Goal: Information Seeking & Learning: Learn about a topic

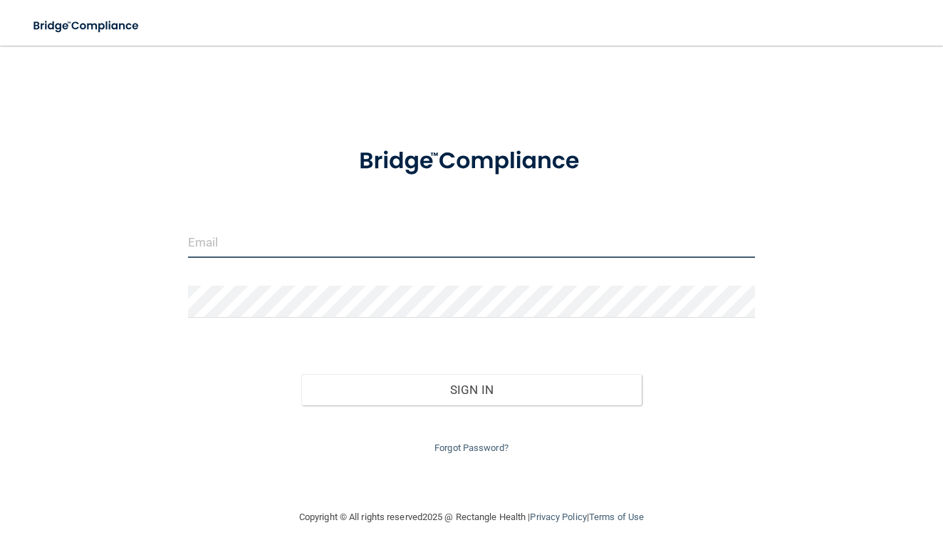
type input "[EMAIL_ADDRESS][DOMAIN_NAME]"
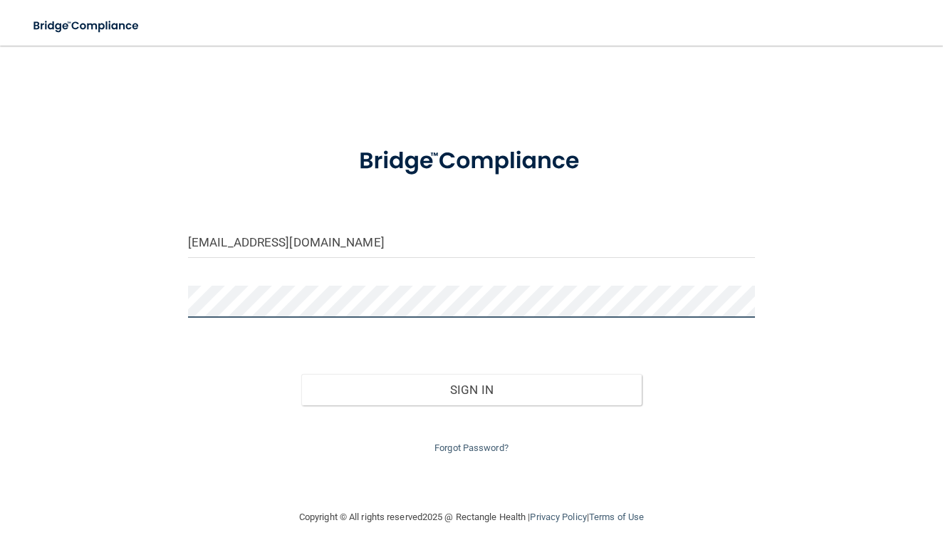
click at [471, 386] on button "Sign In" at bounding box center [471, 389] width 340 height 31
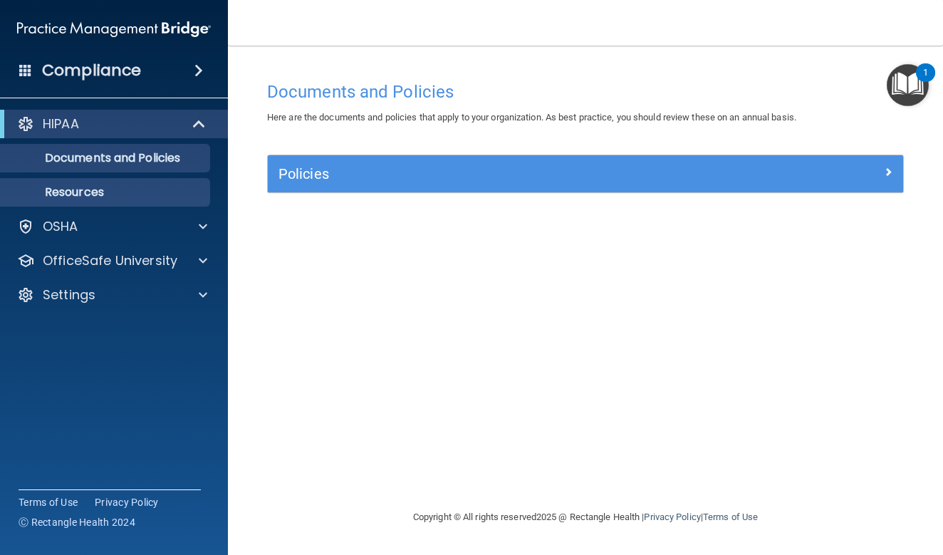
click at [139, 189] on p "Resources" at bounding box center [106, 192] width 194 height 14
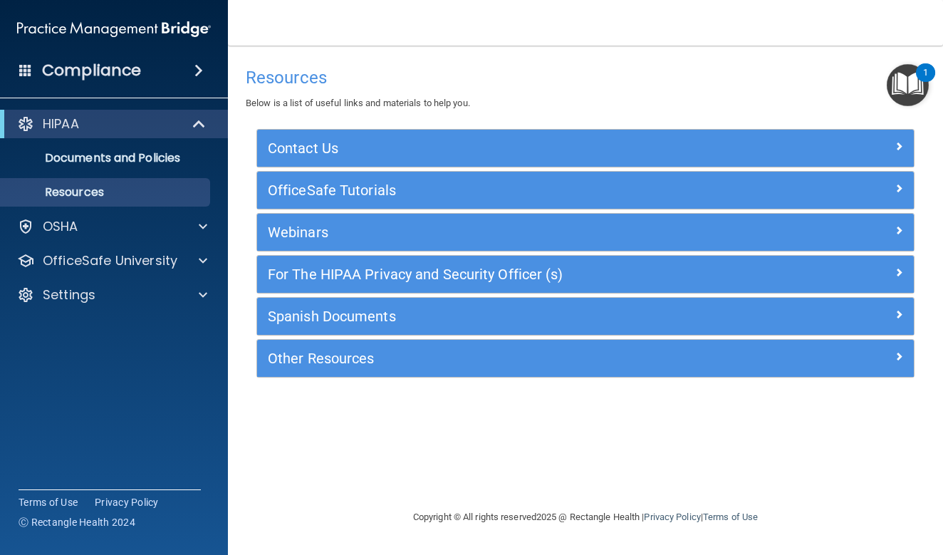
click at [364, 367] on div "Other Resources" at bounding box center [503, 358] width 493 height 23
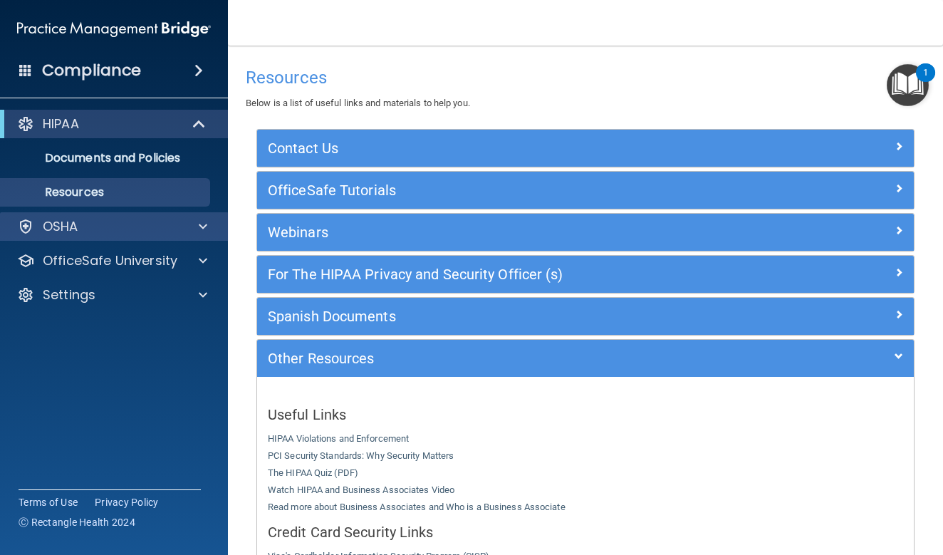
click at [95, 228] on div "OSHA" at bounding box center [94, 226] width 177 height 17
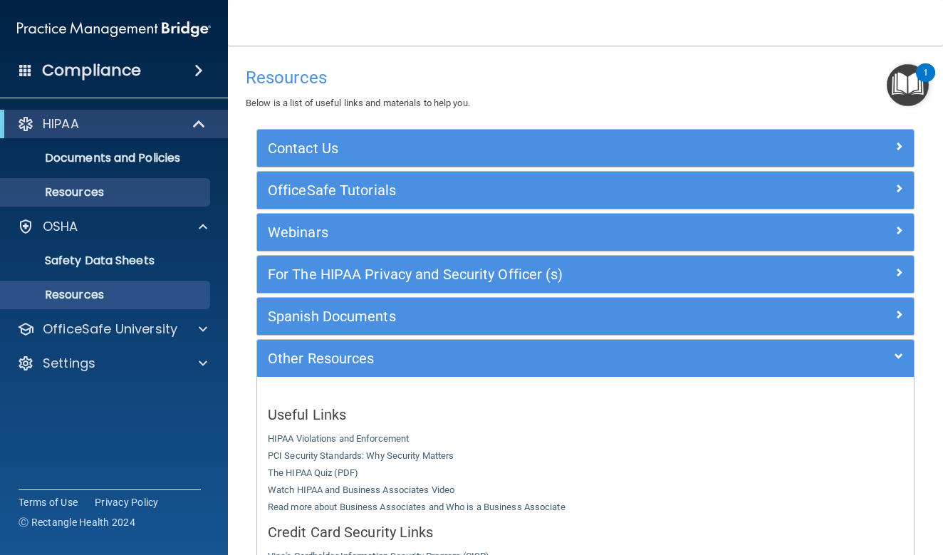
click at [87, 293] on p "Resources" at bounding box center [106, 295] width 194 height 14
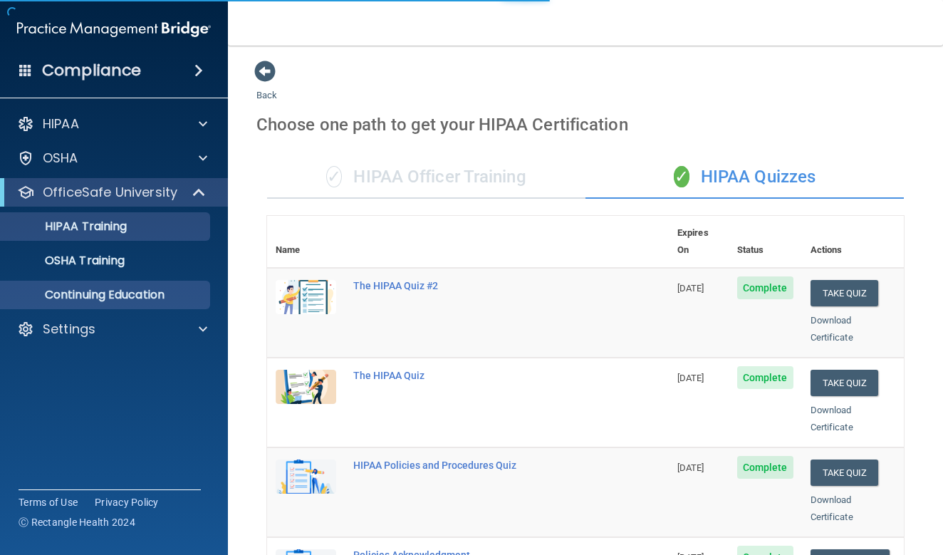
click at [141, 301] on p "Continuing Education" at bounding box center [106, 295] width 194 height 14
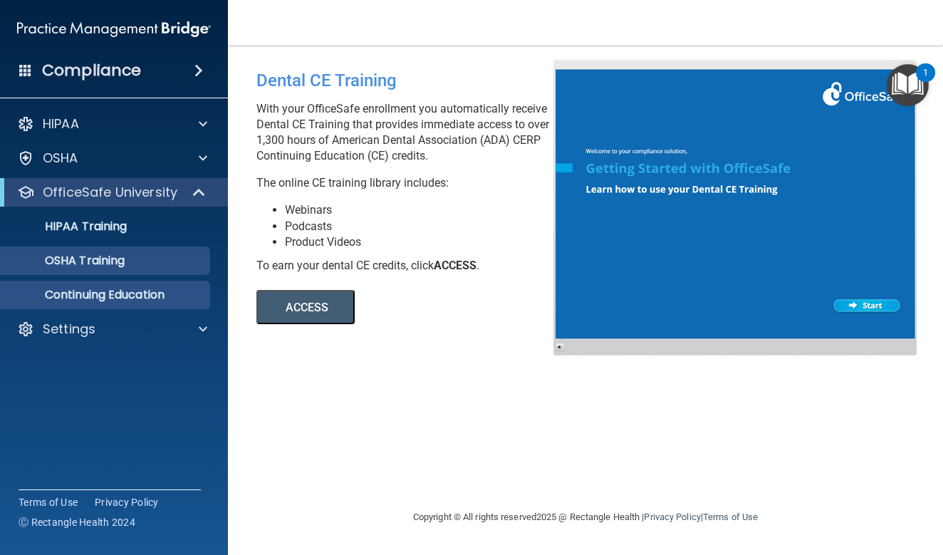
click at [148, 256] on div "OSHA Training" at bounding box center [106, 260] width 194 height 14
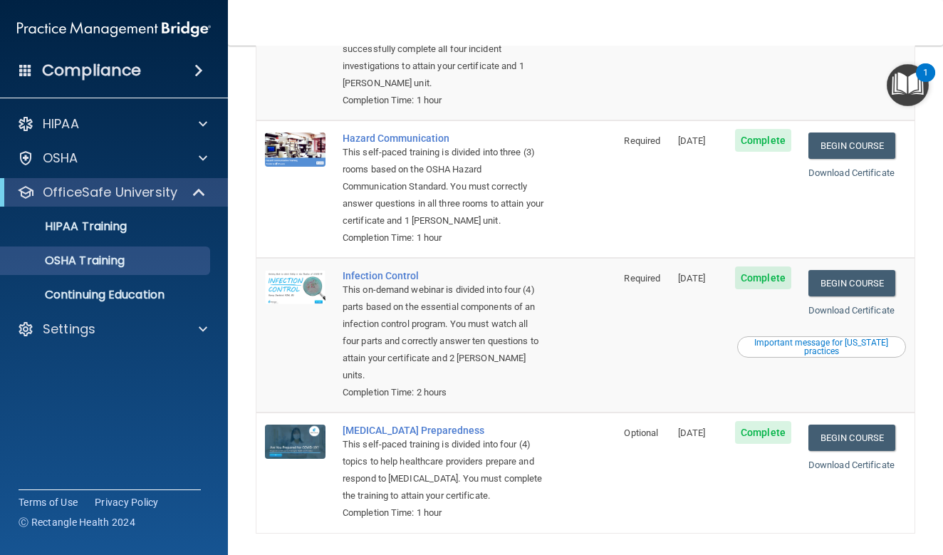
scroll to position [210, 0]
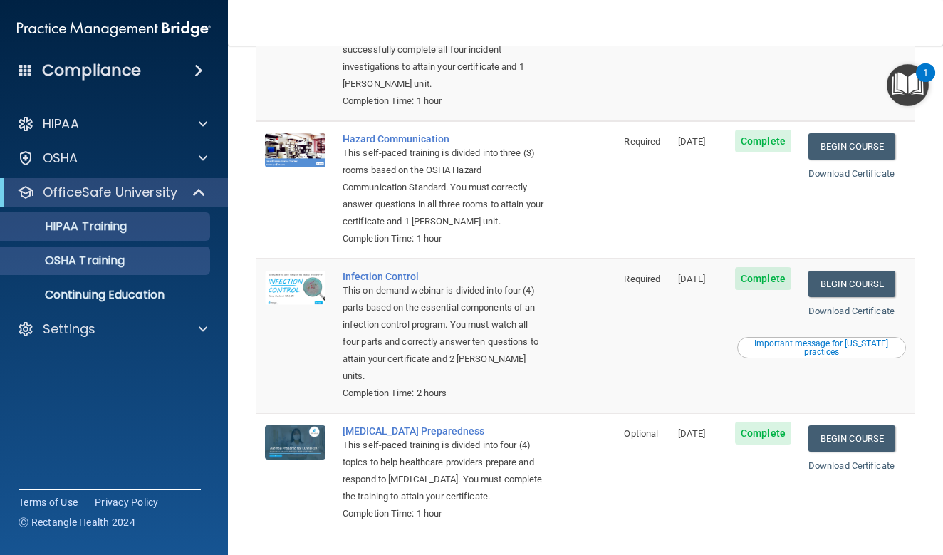
click at [159, 225] on div "HIPAA Training" at bounding box center [106, 226] width 194 height 14
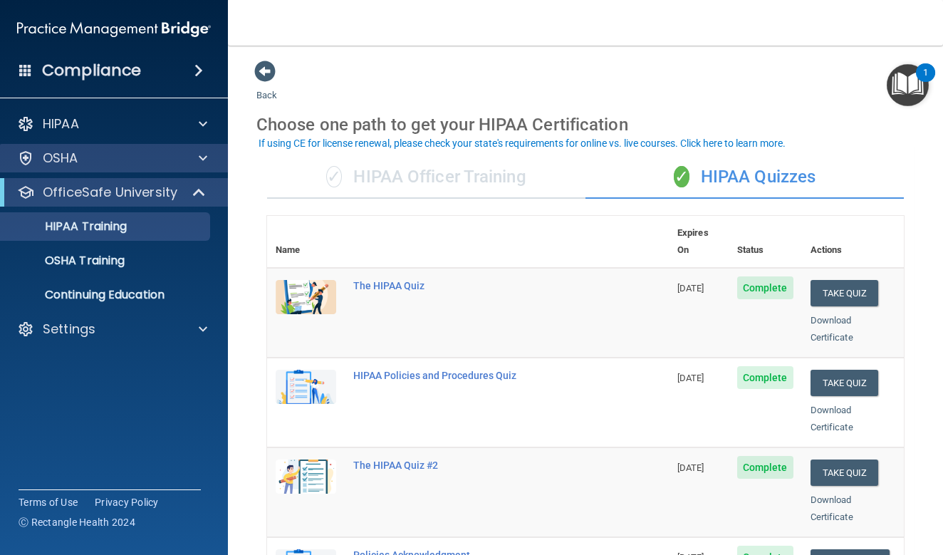
click at [139, 162] on div "OSHA" at bounding box center [94, 157] width 177 height 17
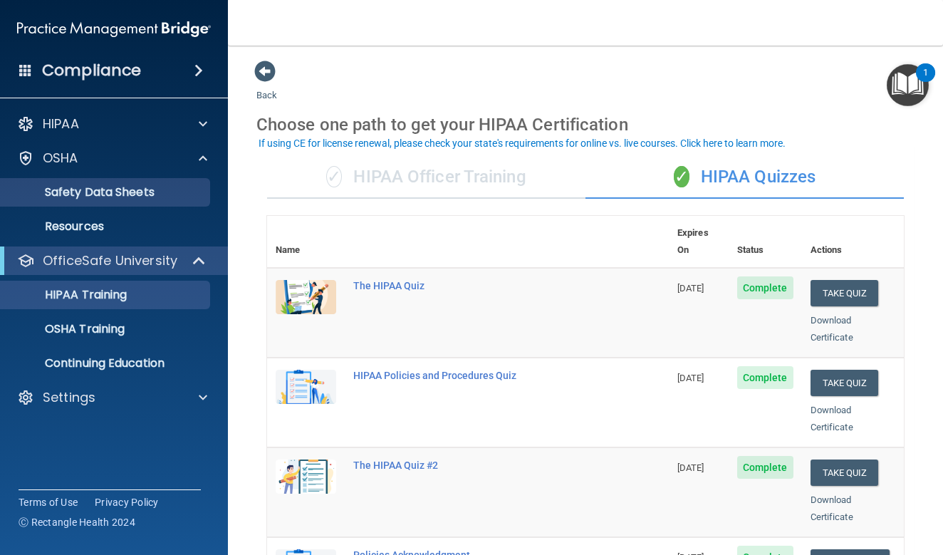
click at [125, 200] on link "Safety Data Sheets" at bounding box center [98, 192] width 224 height 28
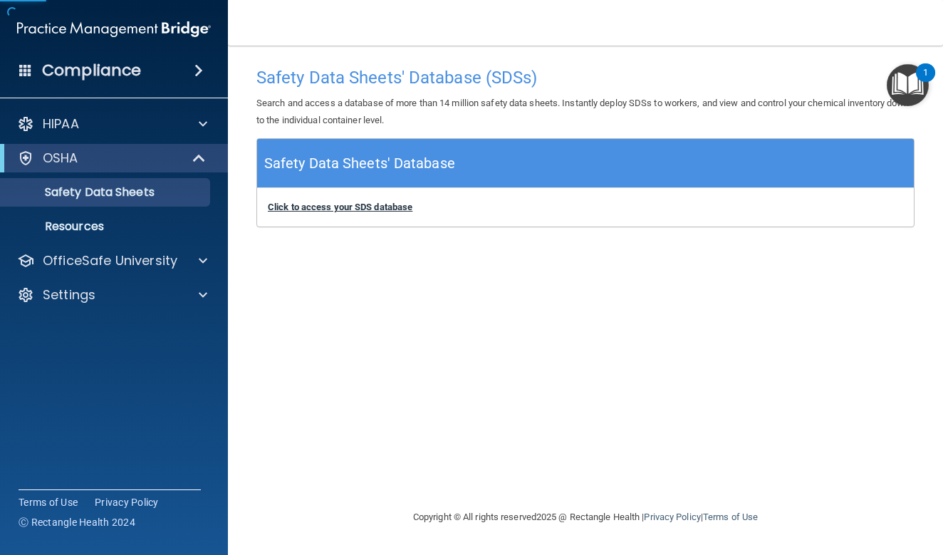
click at [384, 206] on b "Click to access your SDS database" at bounding box center [340, 206] width 145 height 11
